Goal: Communication & Community: Answer question/provide support

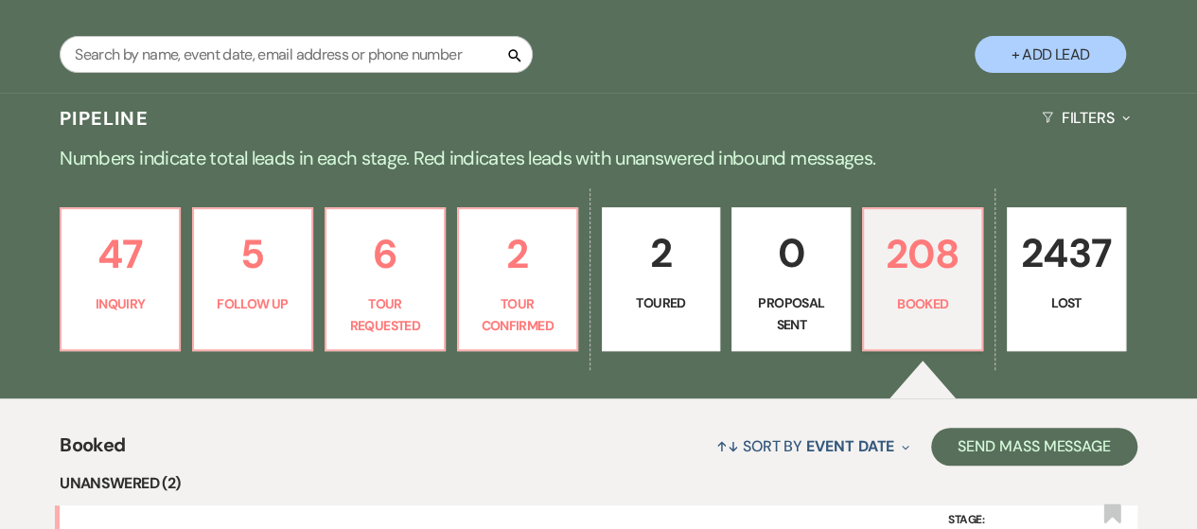
scroll to position [386, 0]
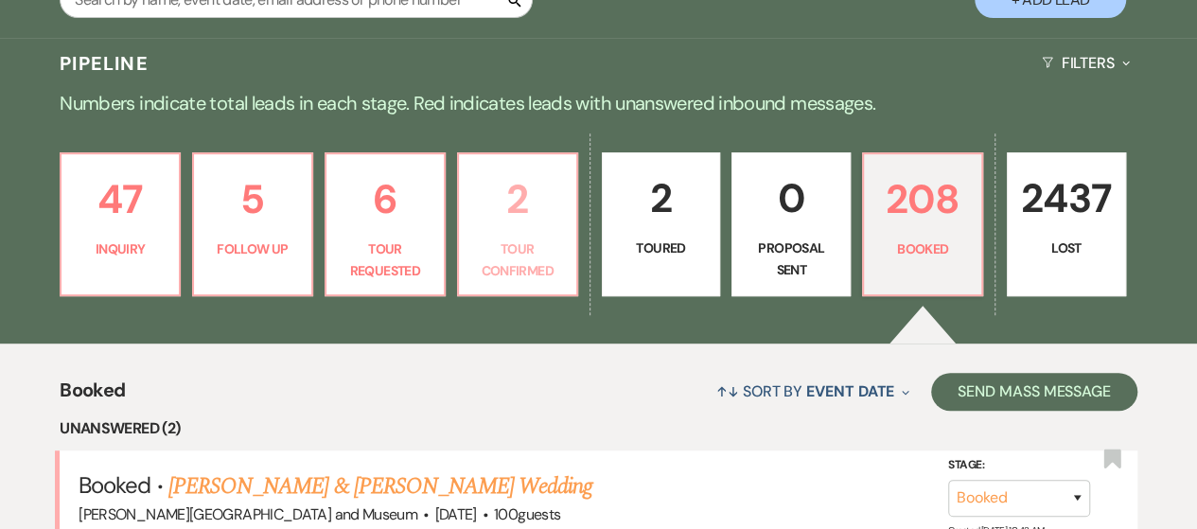
click at [519, 265] on p "Tour Confirmed" at bounding box center [517, 259] width 95 height 43
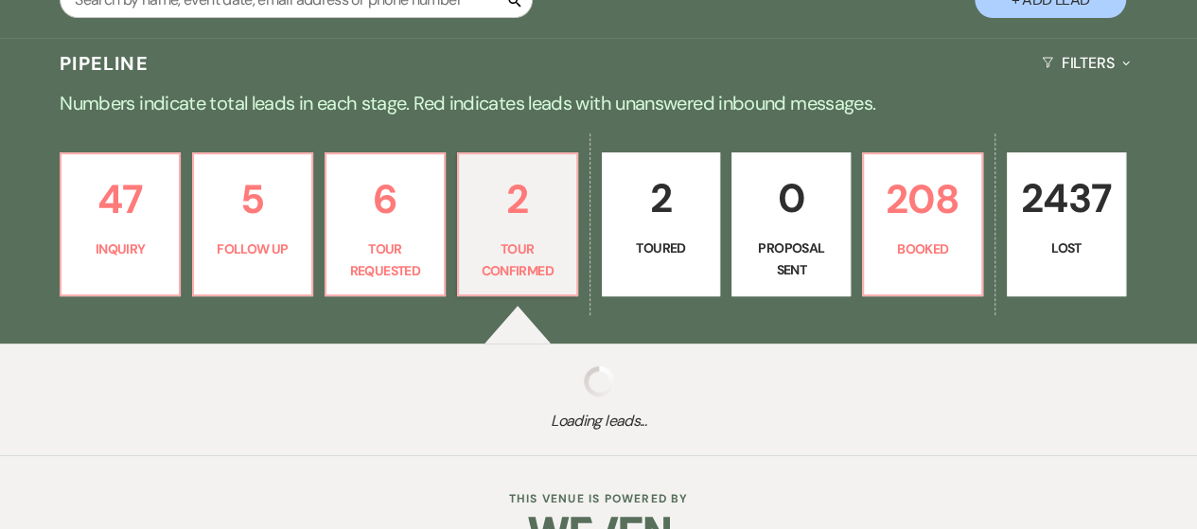
select select "4"
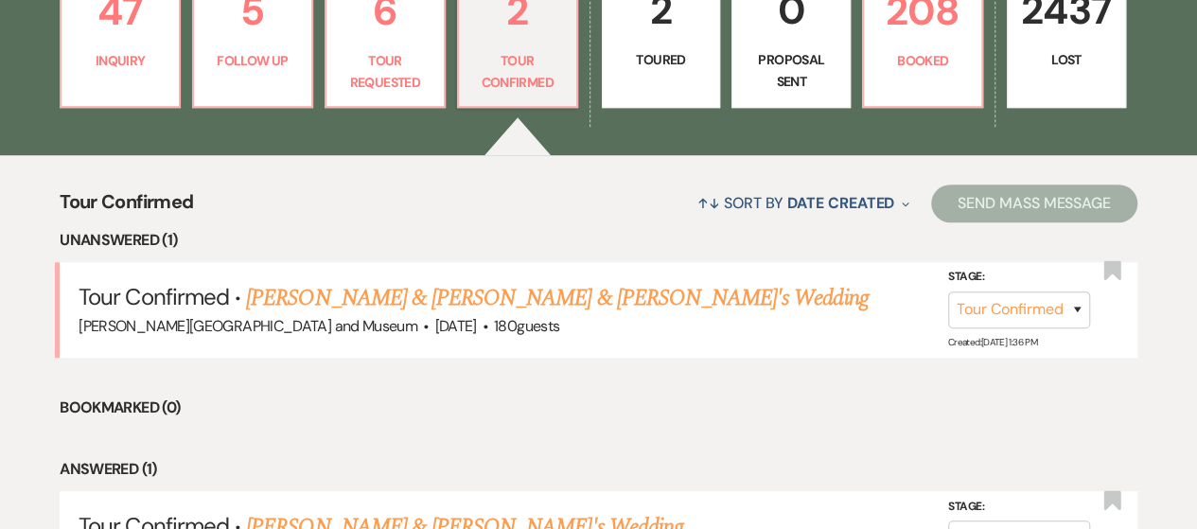
scroll to position [575, 0]
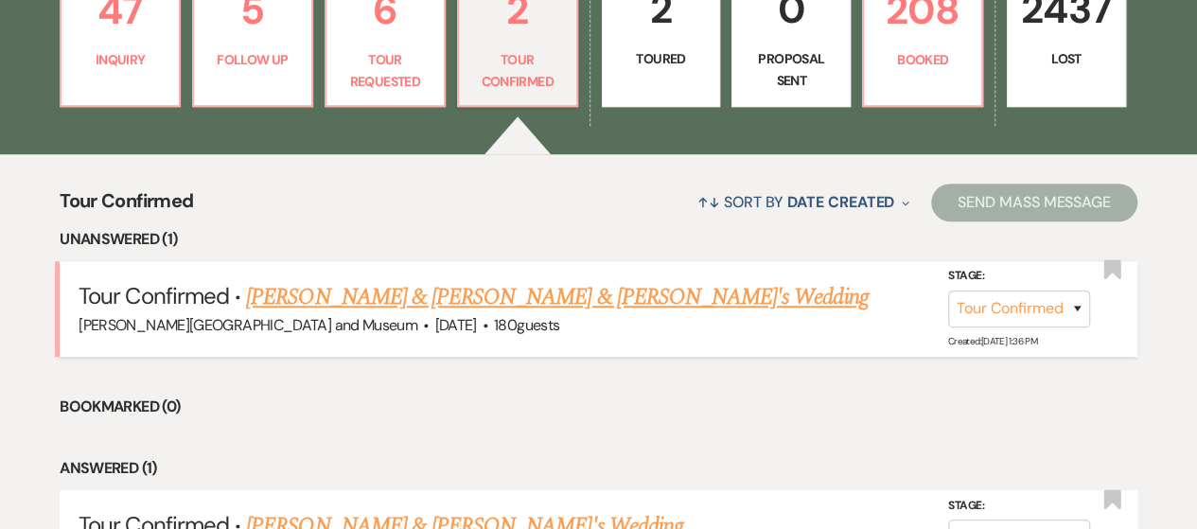
click at [386, 295] on link "[PERSON_NAME] & [PERSON_NAME] & [PERSON_NAME]'s Wedding" at bounding box center [557, 297] width 622 height 34
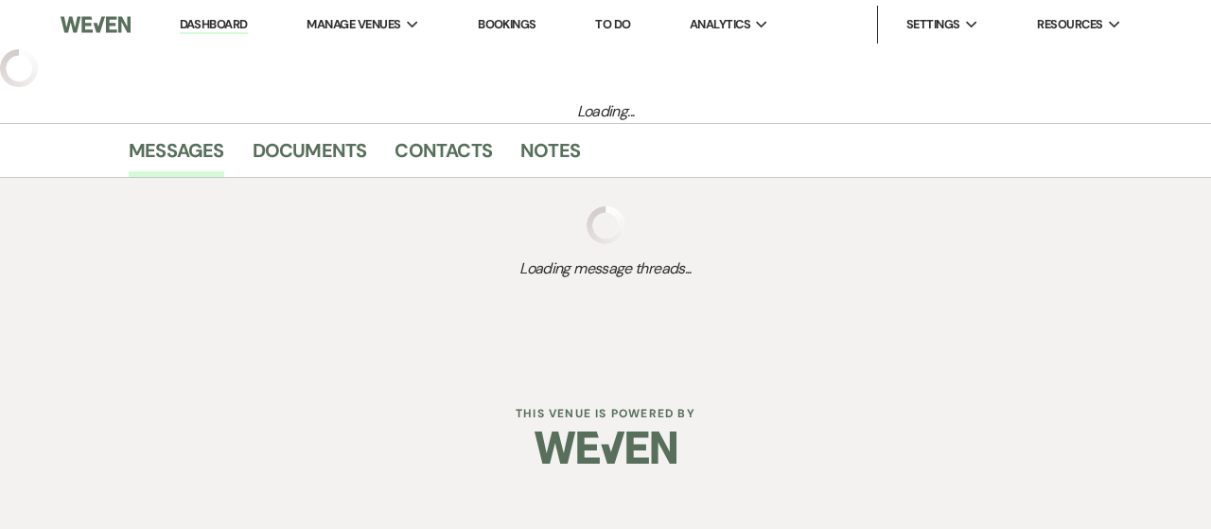
select select "4"
select select "5"
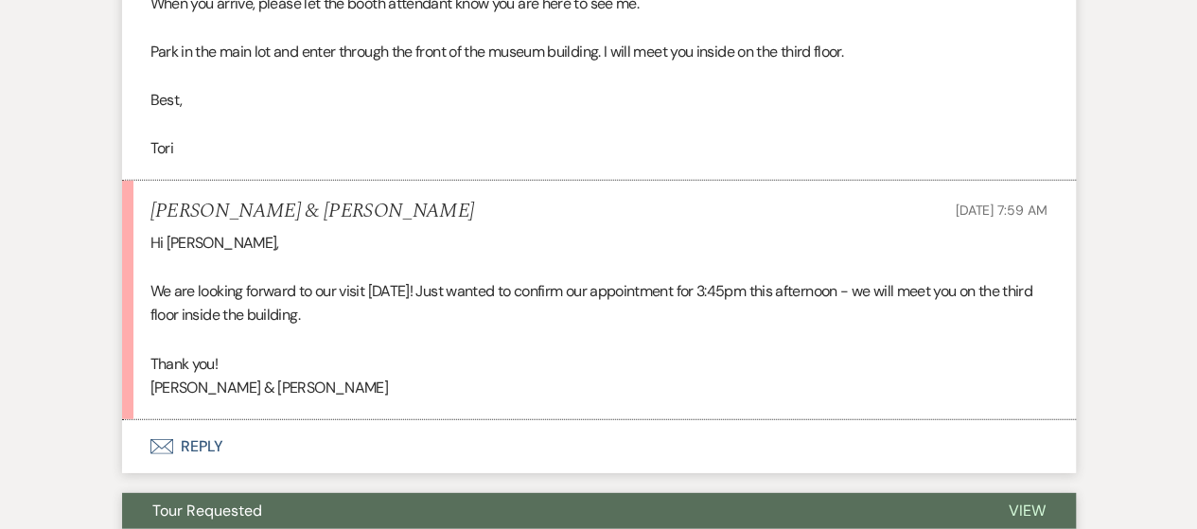
scroll to position [2464, 0]
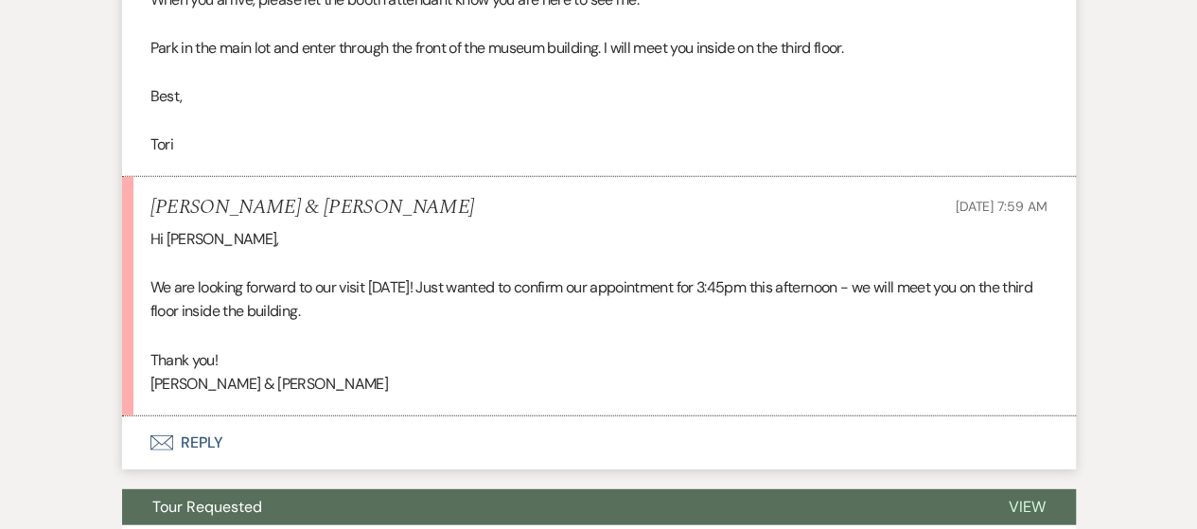
click at [191, 416] on button "Envelope Reply" at bounding box center [599, 442] width 954 height 53
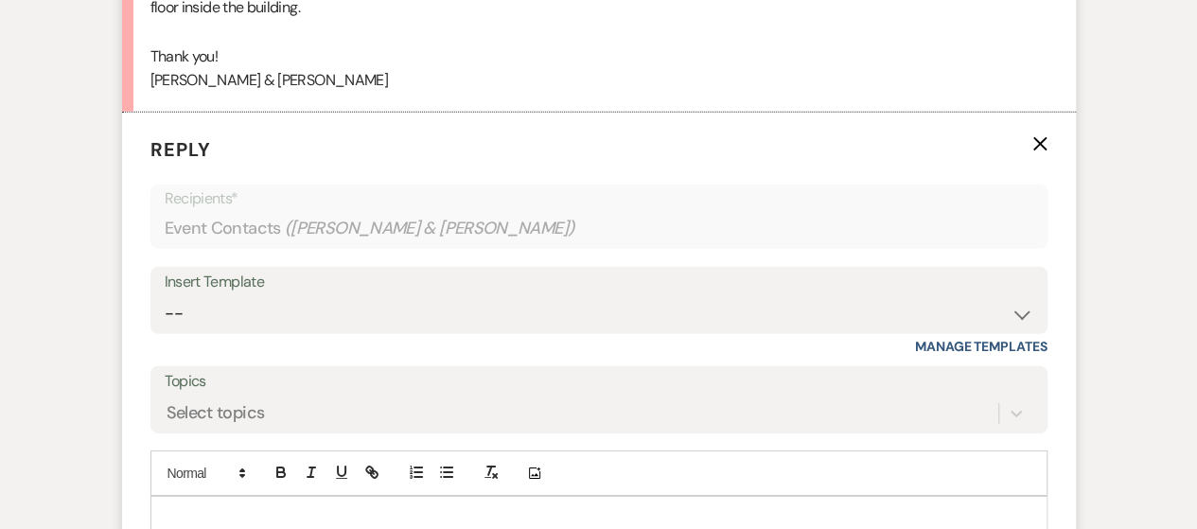
scroll to position [2784, 0]
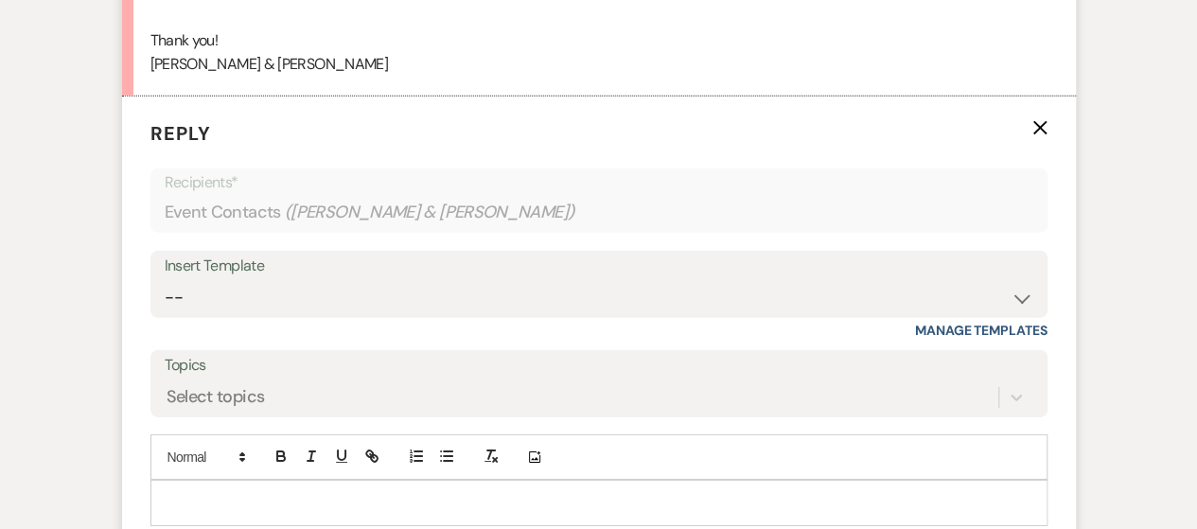
click at [207, 492] on p at bounding box center [599, 502] width 867 height 21
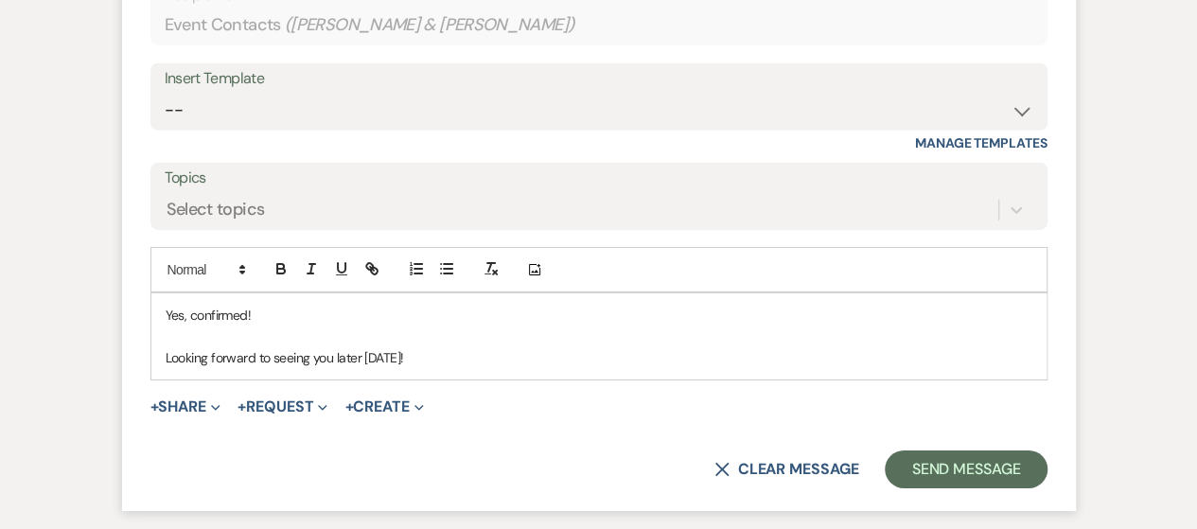
scroll to position [2973, 0]
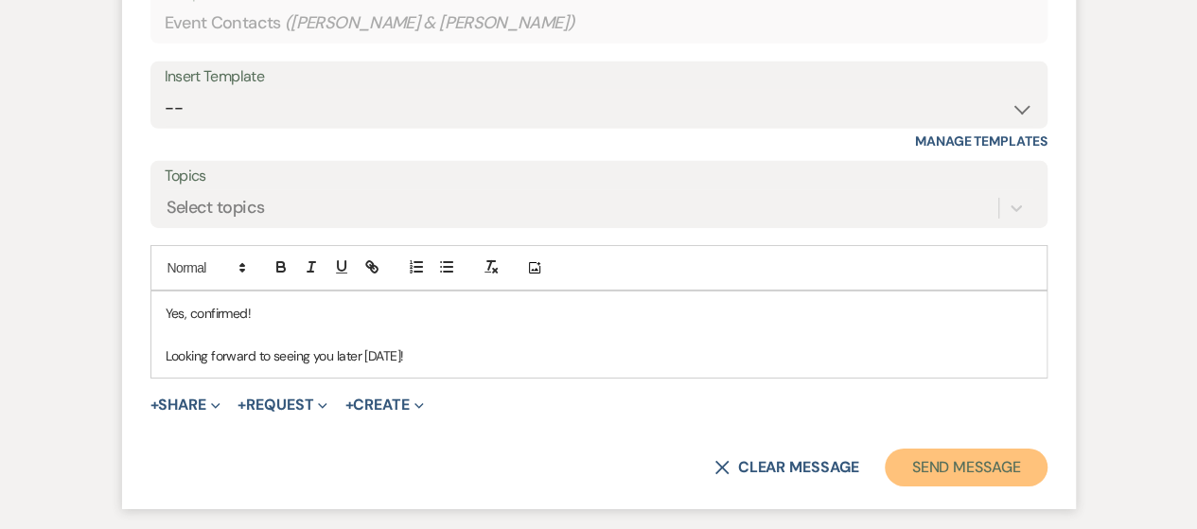
click at [894, 449] on button "Send Message" at bounding box center [966, 468] width 162 height 38
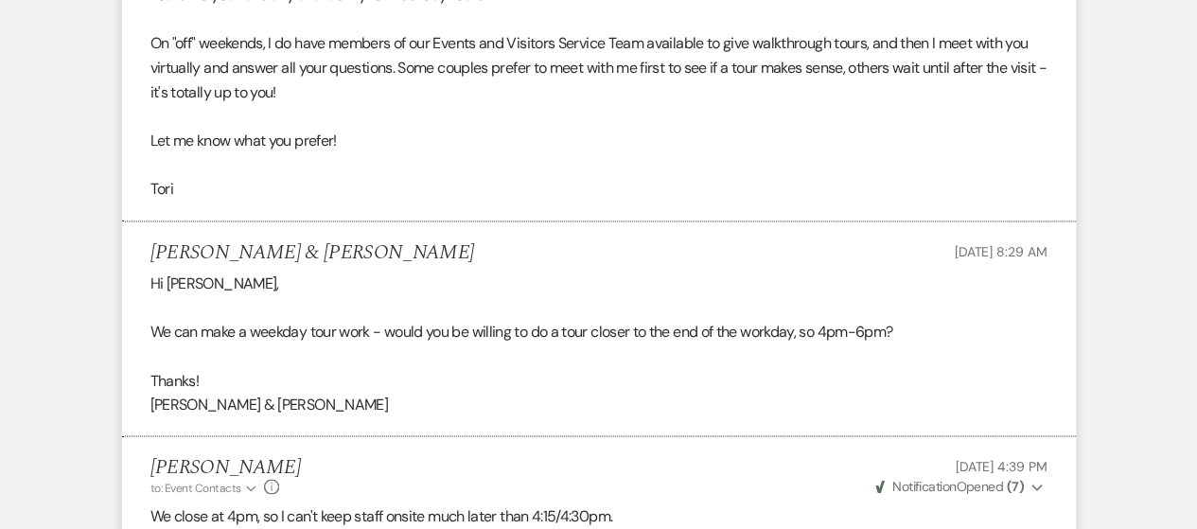
scroll to position [0, 0]
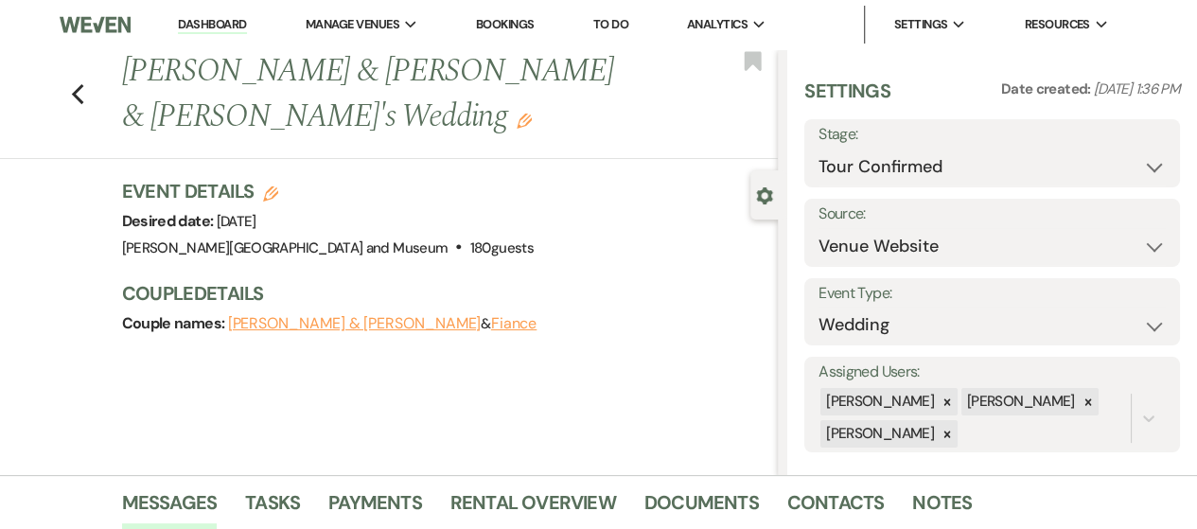
click at [212, 16] on link "Dashboard" at bounding box center [212, 25] width 68 height 18
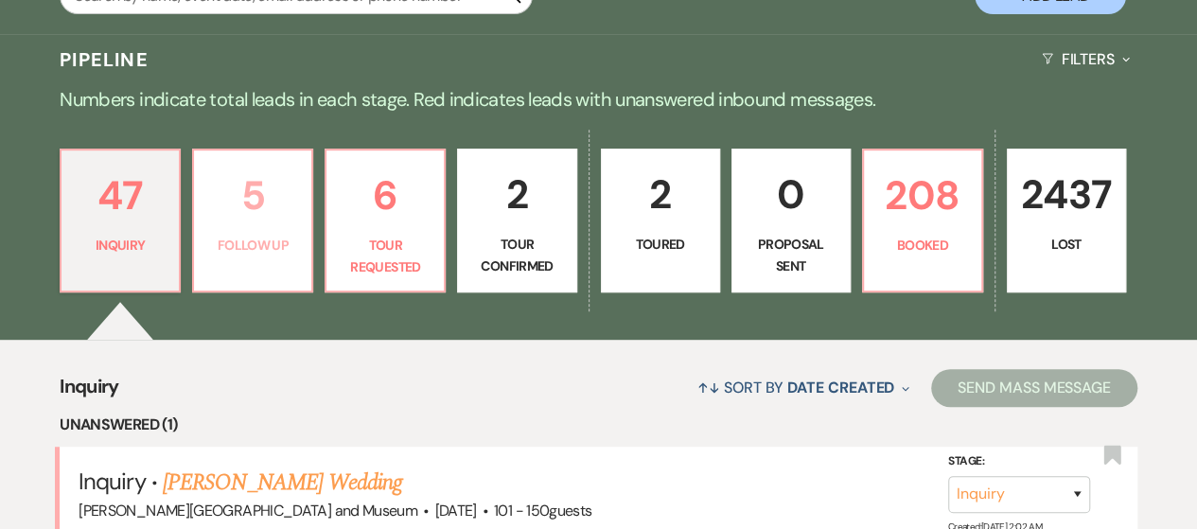
scroll to position [473, 0]
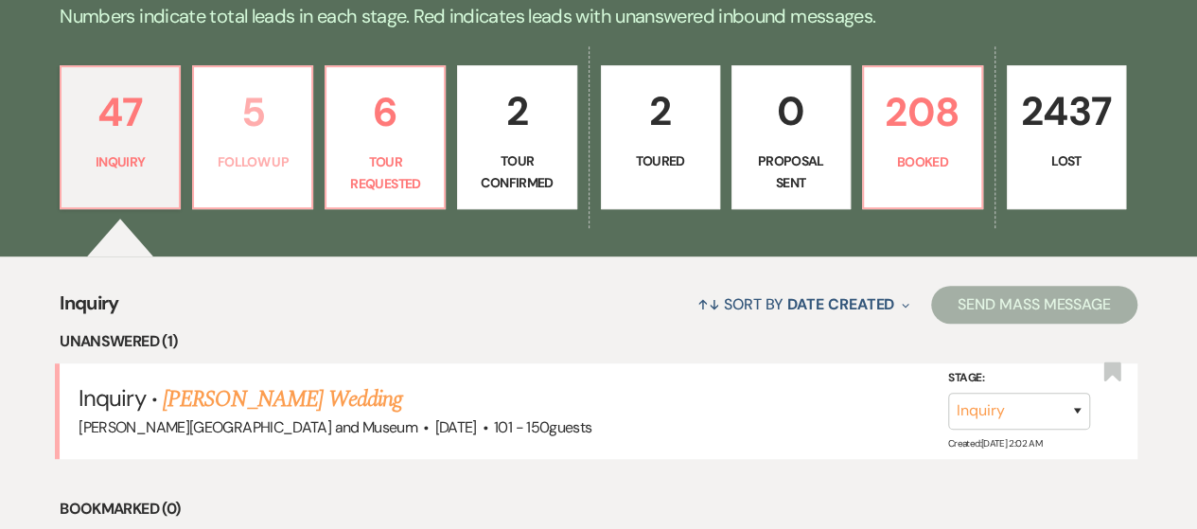
click at [267, 197] on link "5 Follow Up" at bounding box center [252, 137] width 121 height 144
select select "9"
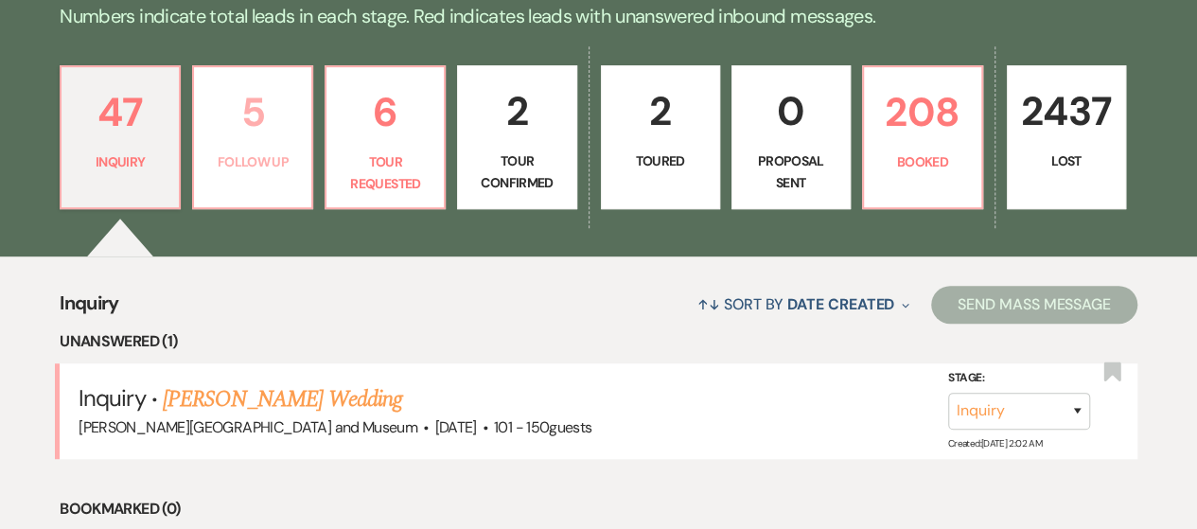
select select "9"
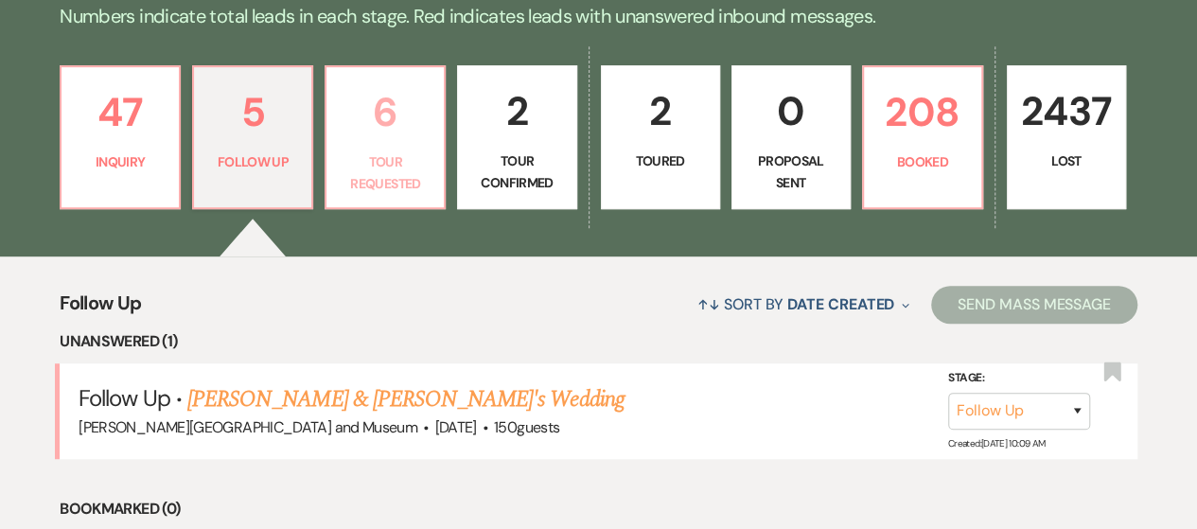
click at [360, 184] on p "Tour Requested" at bounding box center [385, 172] width 95 height 43
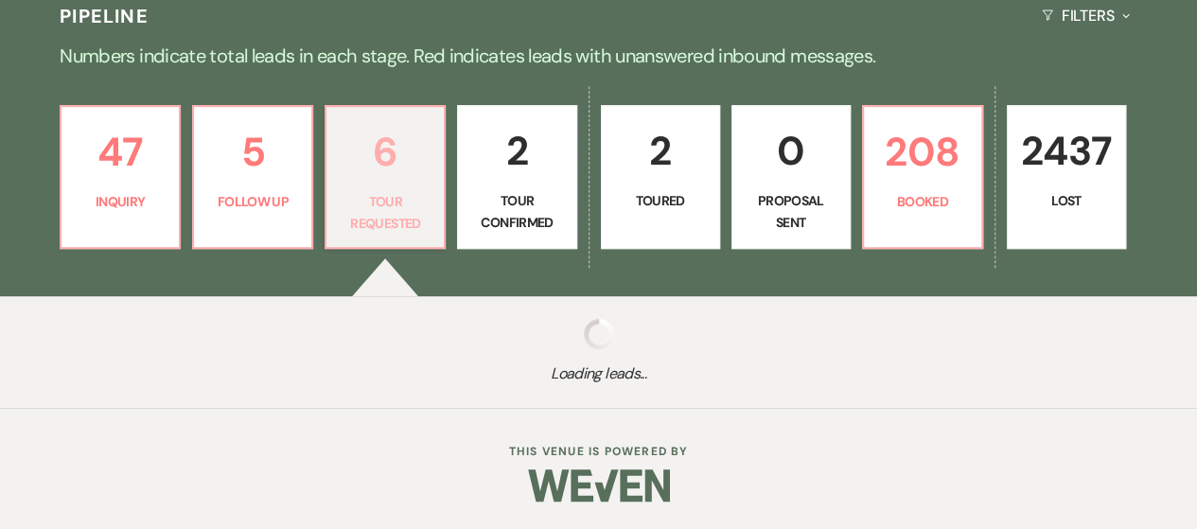
scroll to position [473, 0]
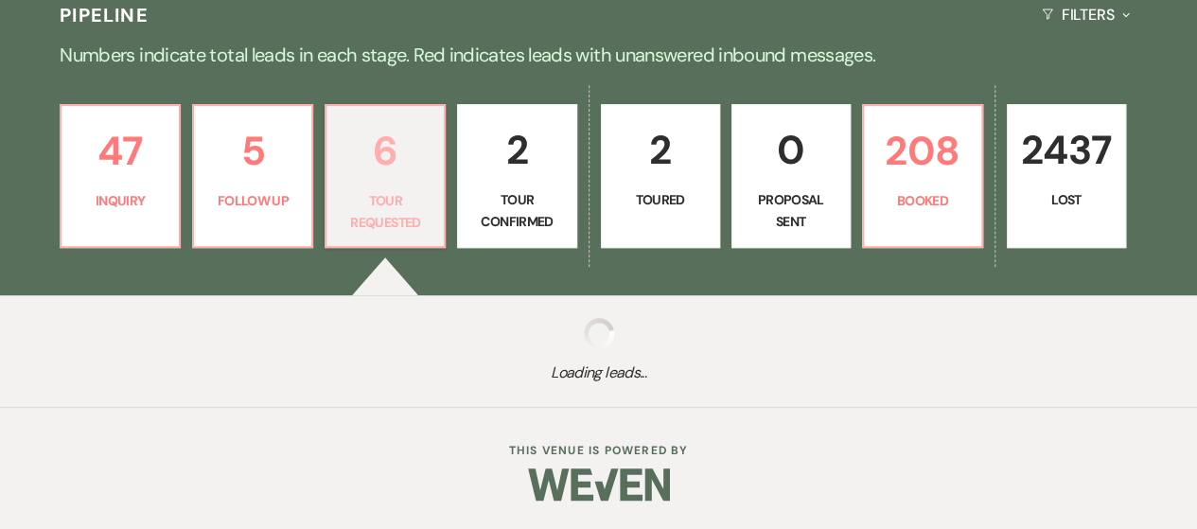
select select "2"
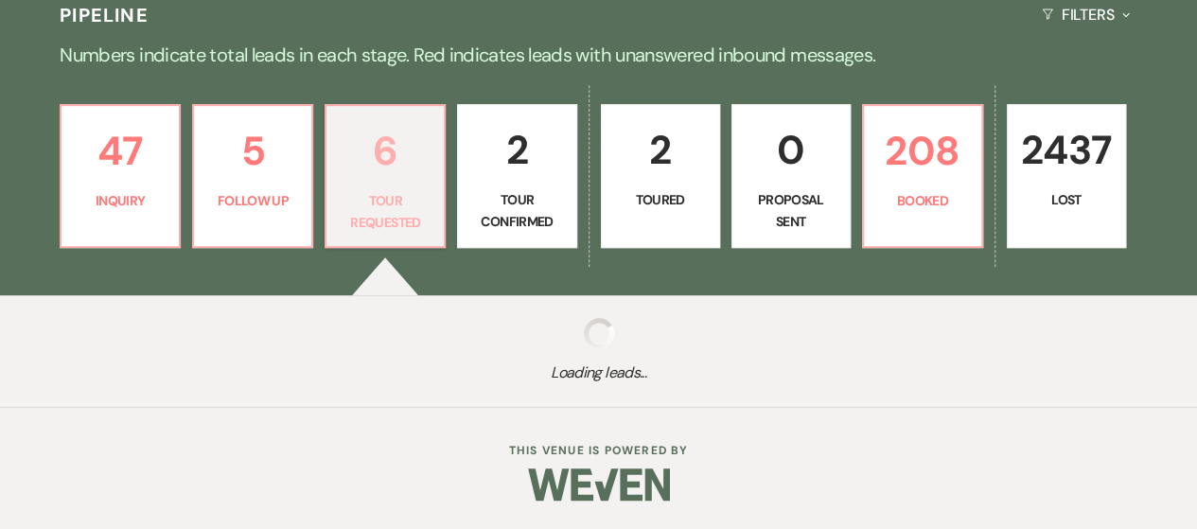
select select "2"
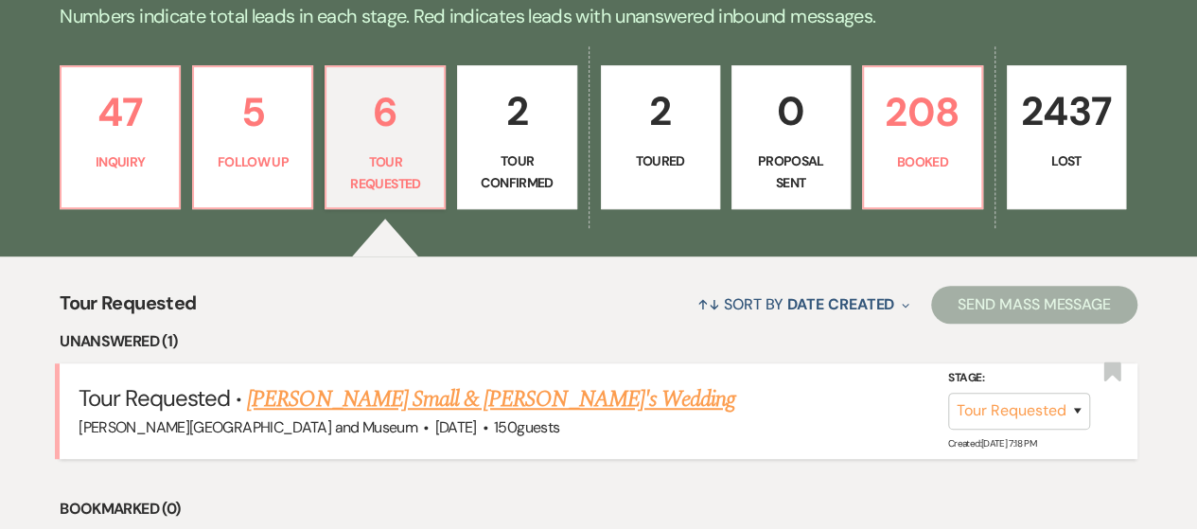
click at [409, 399] on link "[PERSON_NAME] Small & [PERSON_NAME]'s Wedding" at bounding box center [491, 399] width 488 height 34
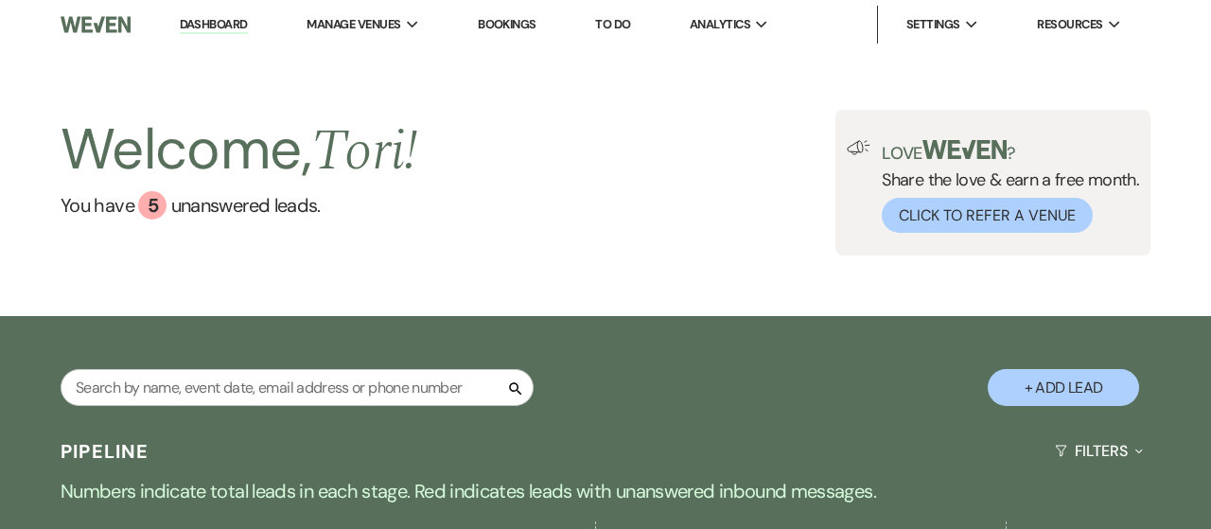
select select "2"
select select "5"
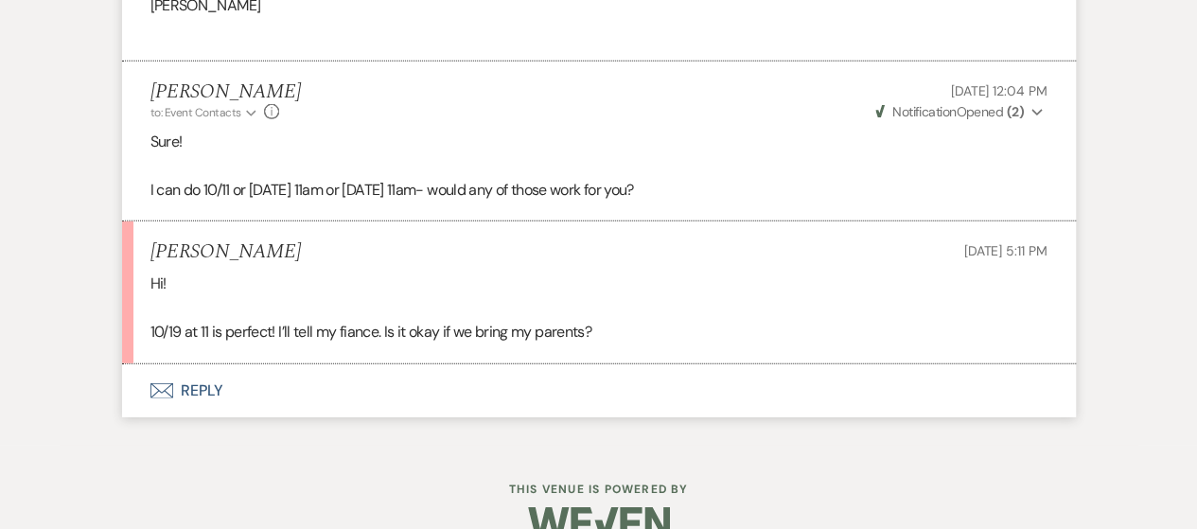
scroll to position [2767, 0]
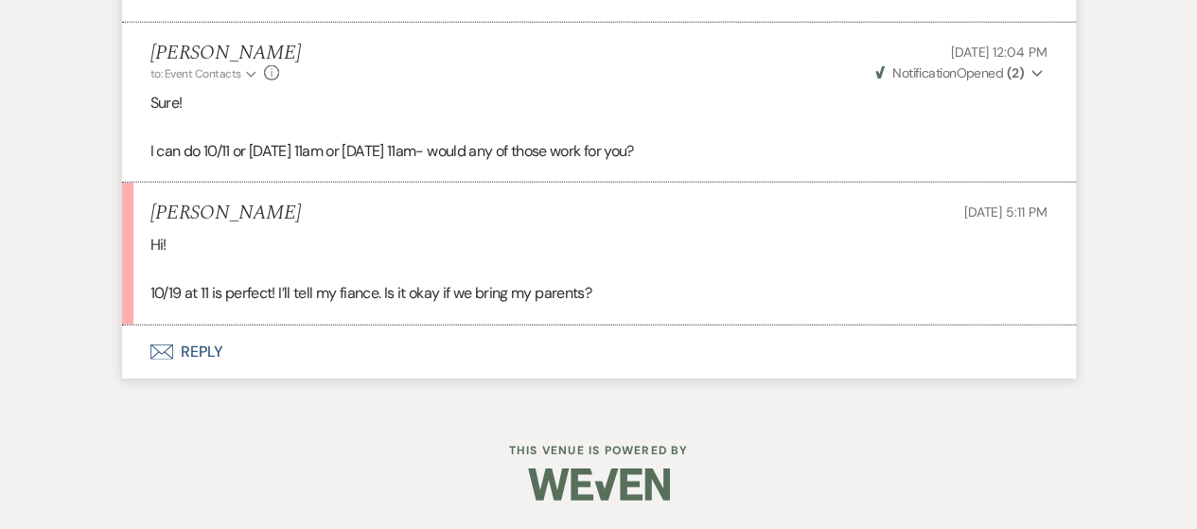
select select "2"
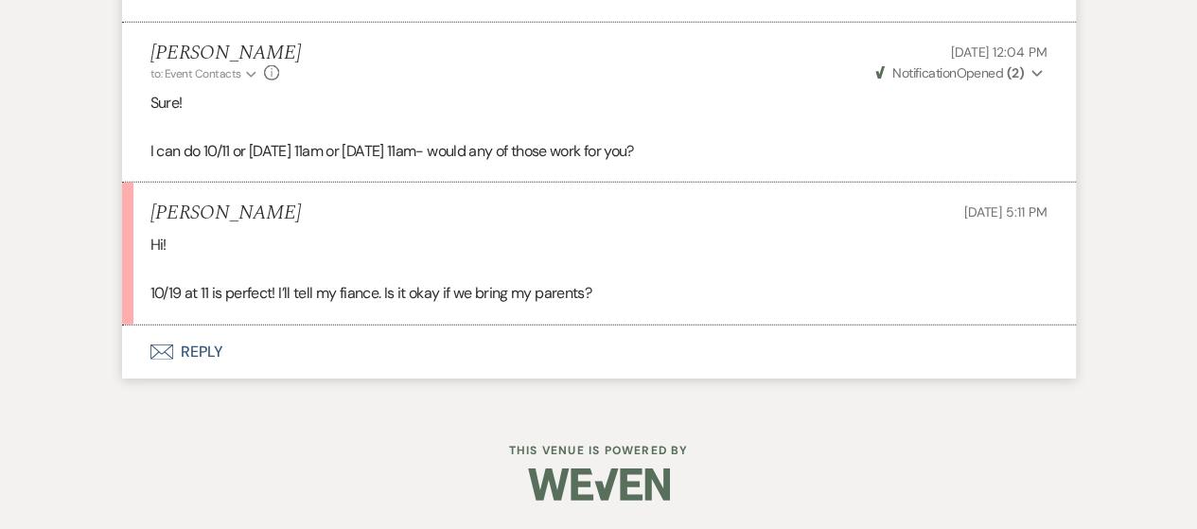
select select "2"
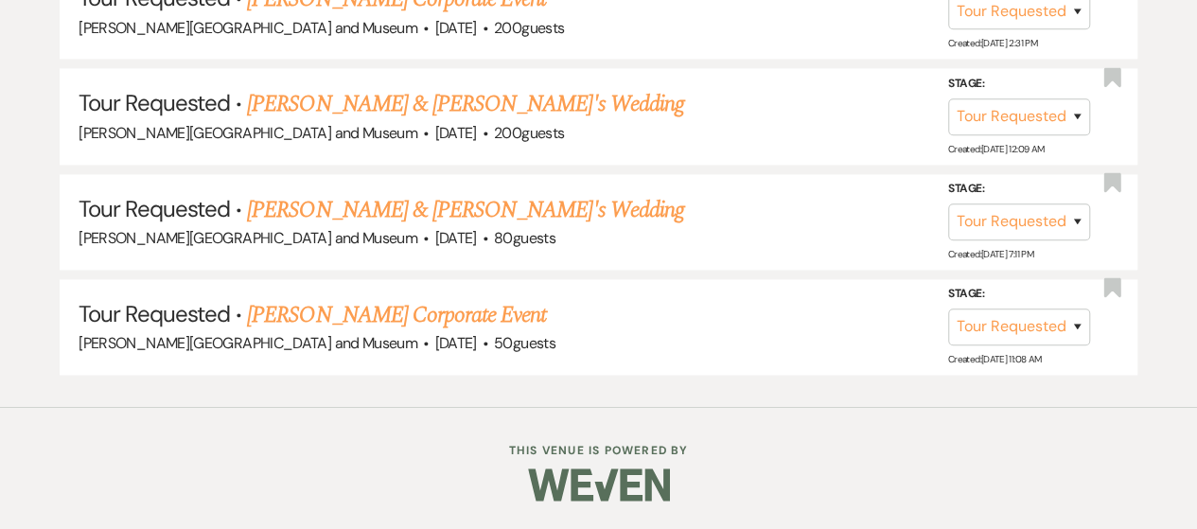
scroll to position [473, 0]
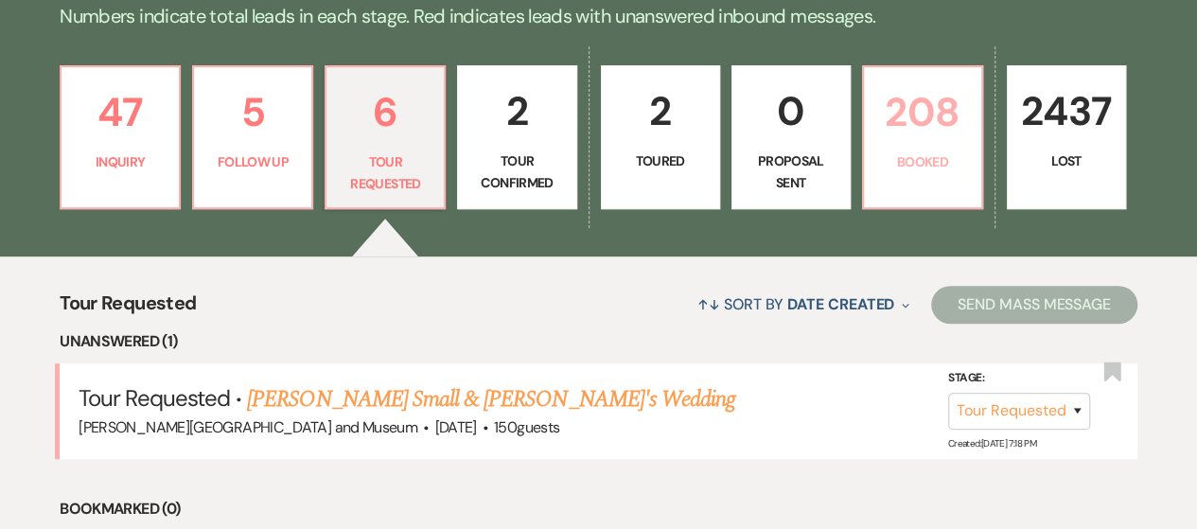
click at [878, 167] on p "Booked" at bounding box center [922, 161] width 95 height 21
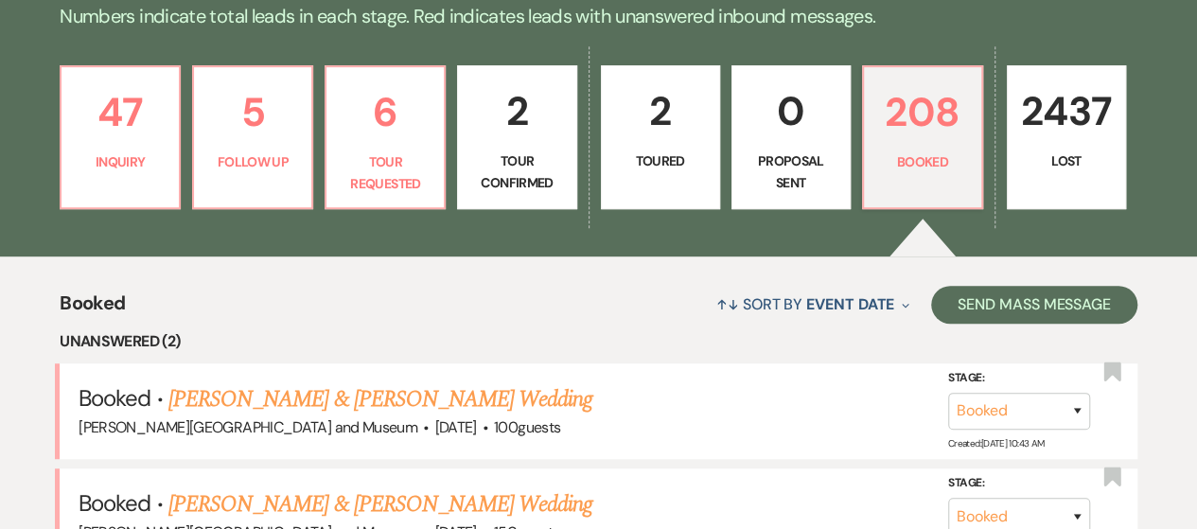
scroll to position [568, 0]
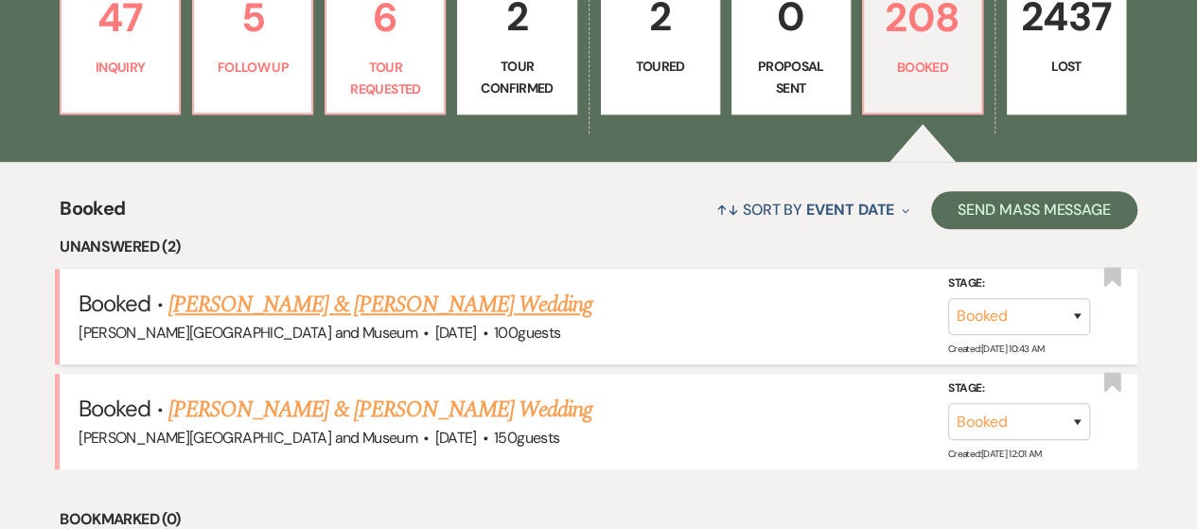
click at [261, 312] on link "[PERSON_NAME] & [PERSON_NAME] Wedding" at bounding box center [380, 305] width 424 height 34
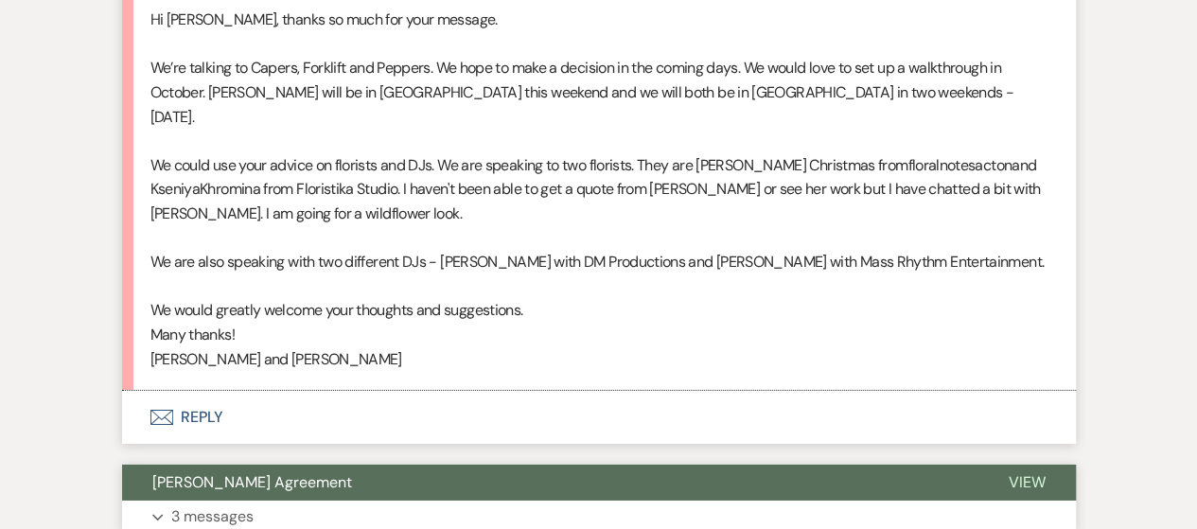
scroll to position [3123, 0]
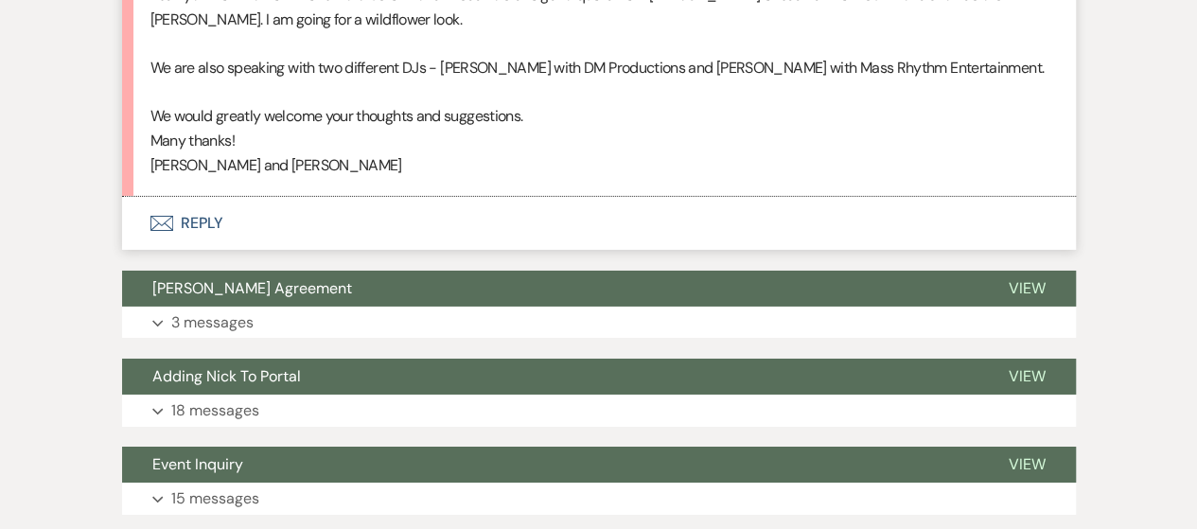
click at [209, 222] on button "Envelope Reply" at bounding box center [599, 223] width 954 height 53
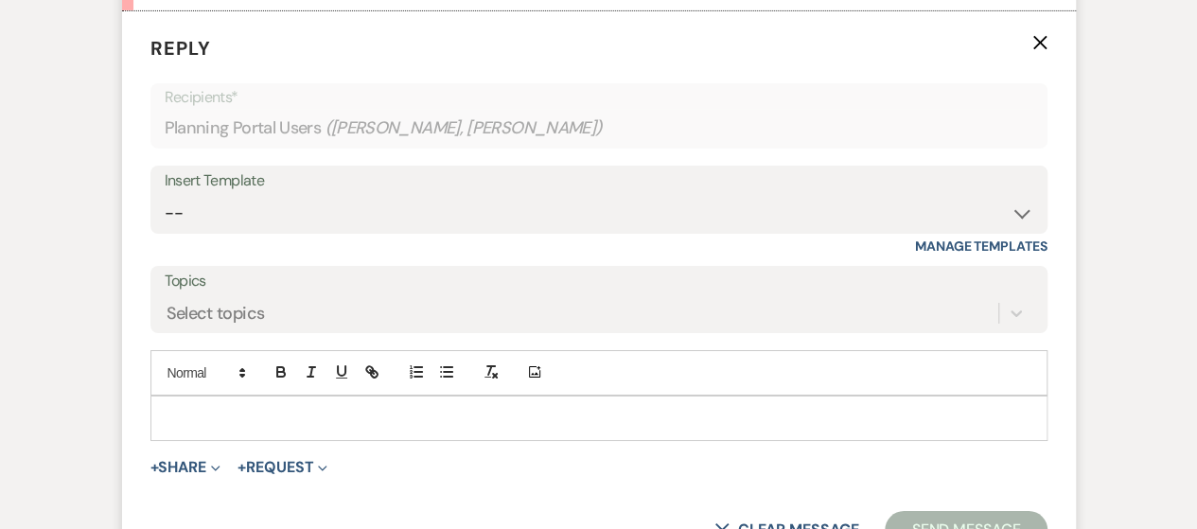
scroll to position [3332, 0]
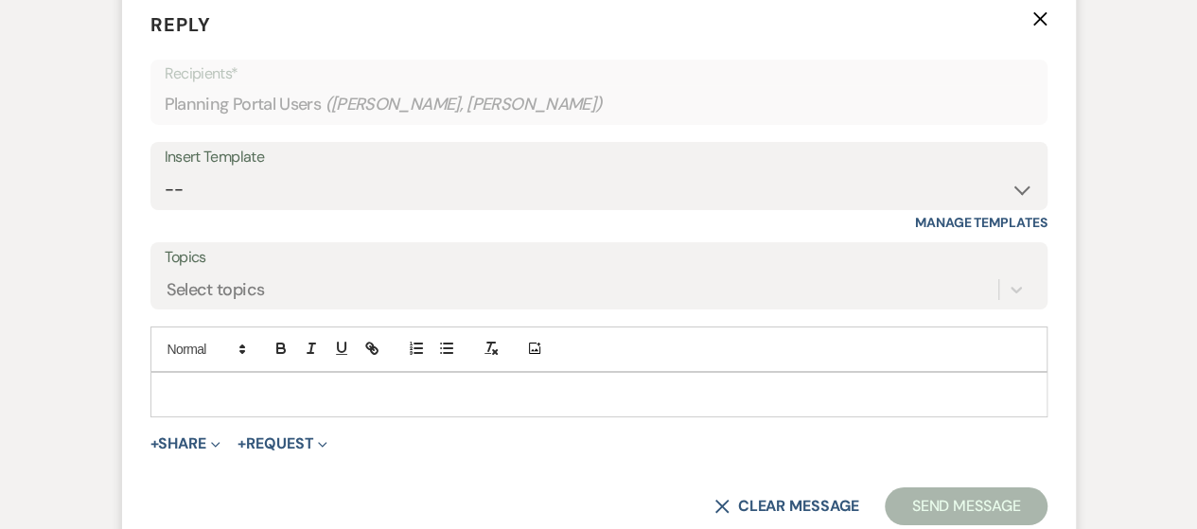
click at [215, 384] on p at bounding box center [599, 394] width 867 height 21
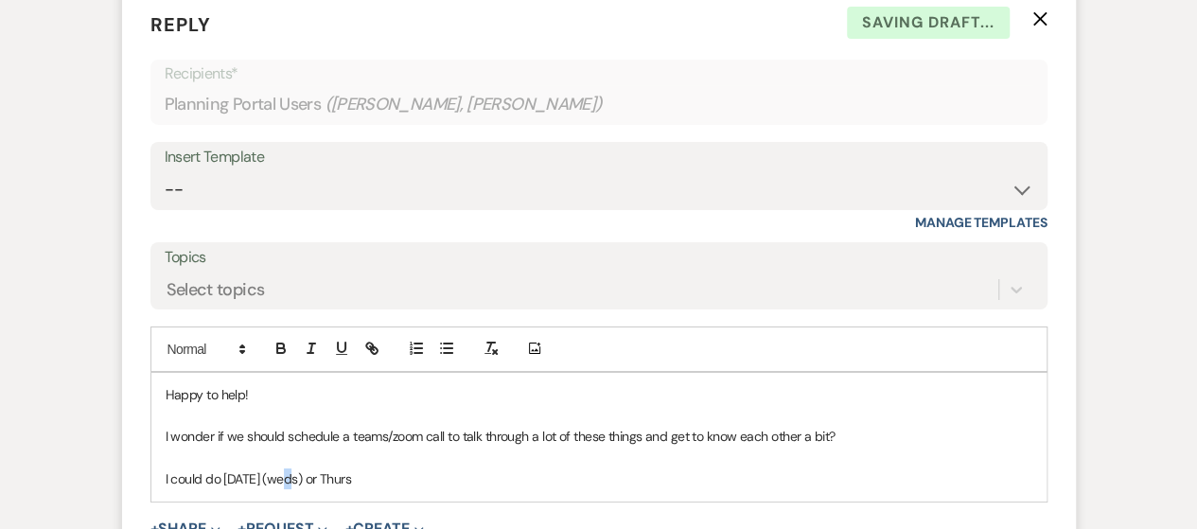
drag, startPoint x: 294, startPoint y: 474, endPoint x: 298, endPoint y: 486, distance: 12.9
click at [288, 474] on p "I could do [DATE] (weds) or Thurs" at bounding box center [599, 478] width 867 height 21
click at [287, 473] on p "I could do [DATE] (weds) or Thurs" at bounding box center [599, 478] width 867 height 21
click at [401, 483] on p "I could do [DATE] (Weds) or Thurs" at bounding box center [599, 478] width 867 height 21
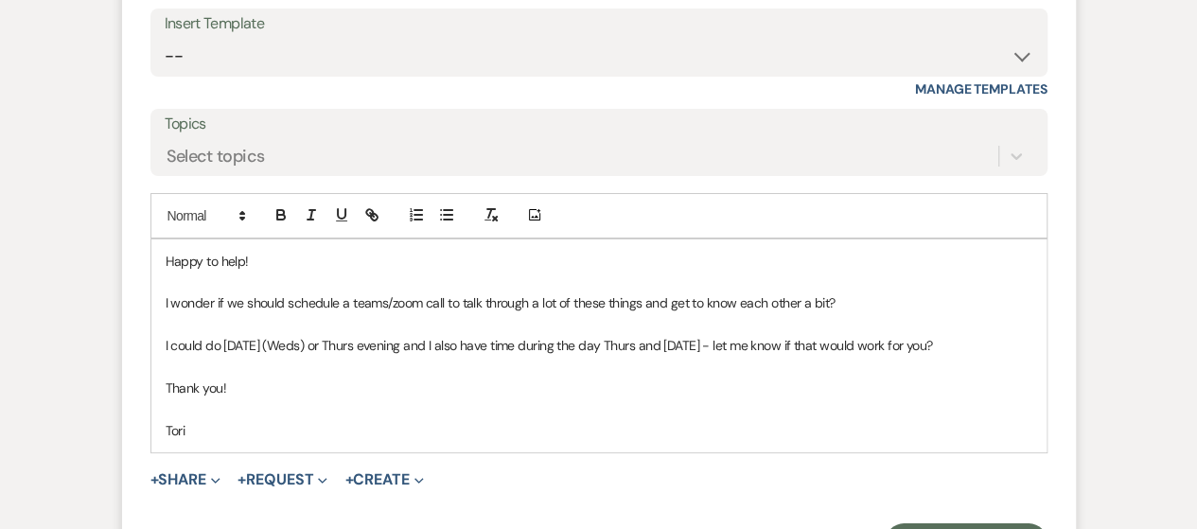
scroll to position [3560, 0]
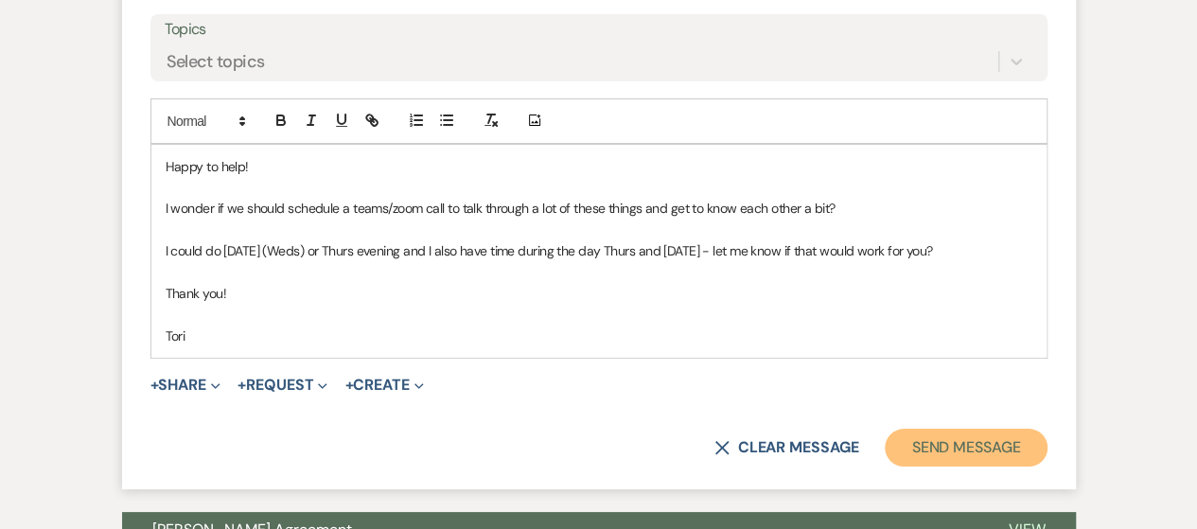
click at [950, 437] on button "Send Message" at bounding box center [966, 448] width 162 height 38
